Goal: Task Accomplishment & Management: Complete application form

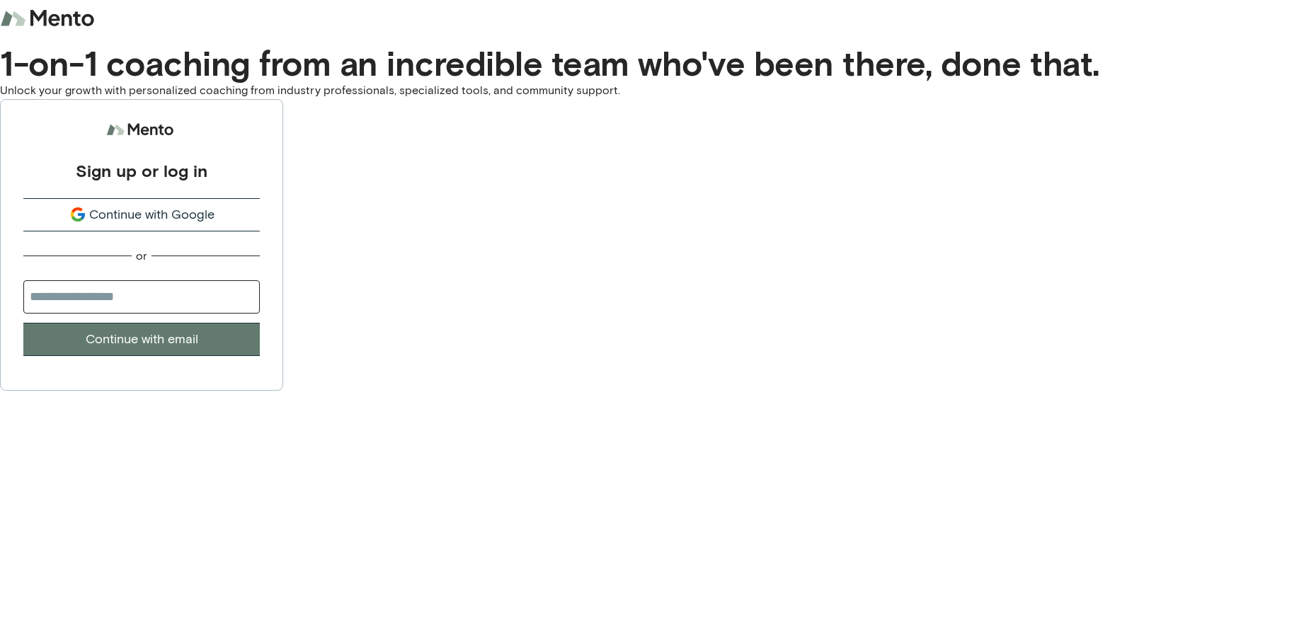
click at [260, 314] on input "email" at bounding box center [141, 296] width 236 height 33
type input "**********"
click at [260, 356] on button "Continue with email" at bounding box center [141, 339] width 236 height 33
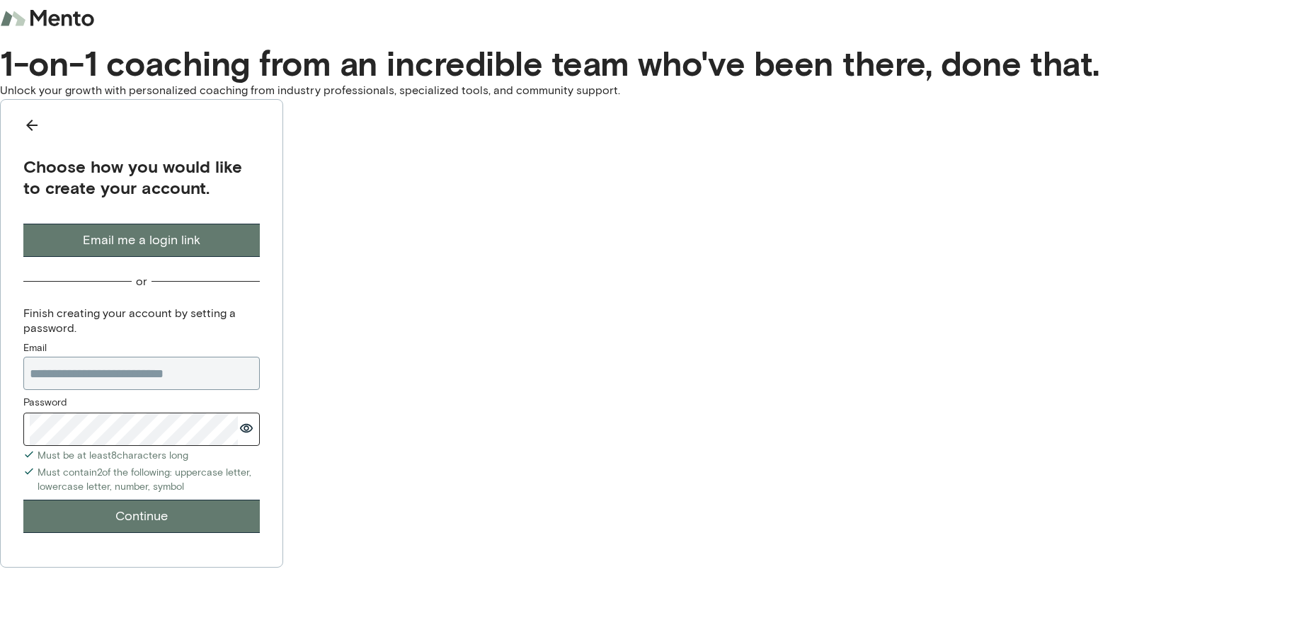
click at [260, 500] on button "Continue" at bounding box center [141, 516] width 236 height 33
